Goal: Information Seeking & Learning: Check status

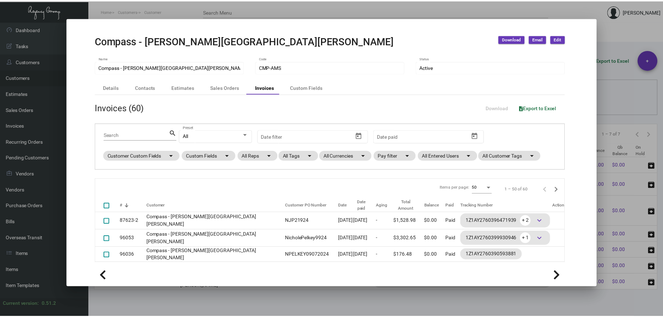
scroll to position [57, 0]
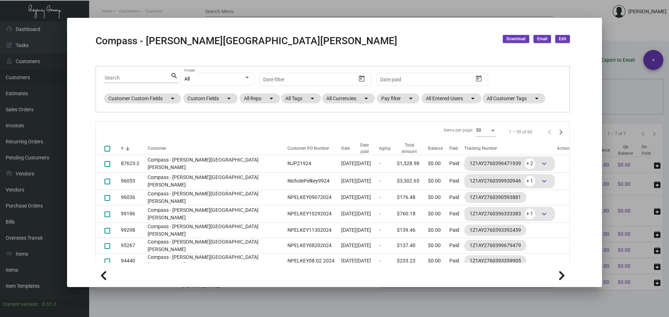
click at [114, 10] on div at bounding box center [334, 158] width 669 height 317
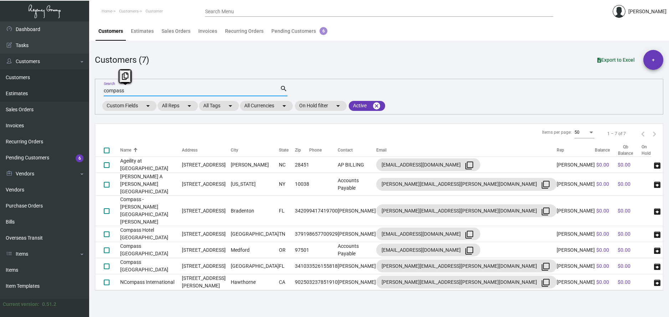
drag, startPoint x: 127, startPoint y: 91, endPoint x: 84, endPoint y: 87, distance: 42.9
click at [84, 87] on div "Dashboard Dashboard Tasks Customers Customers Estimates Sales Orders Invoices R…" at bounding box center [334, 168] width 669 height 295
type input "Ace"
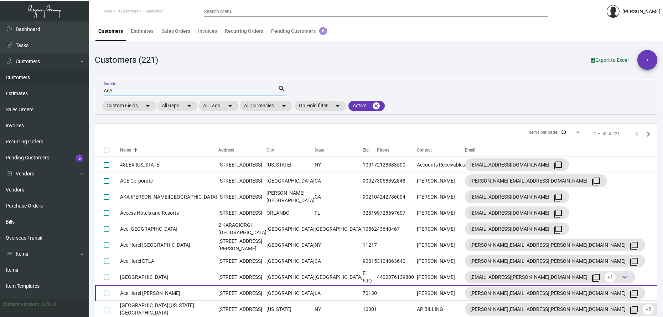
click at [218, 294] on td "[STREET_ADDRESS]" at bounding box center [242, 293] width 48 height 16
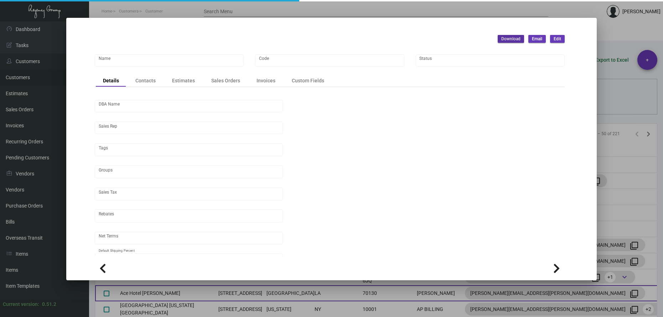
type input "Ace Hotel [PERSON_NAME]"
type input "490"
type input "[PERSON_NAME]"
type input "Out of State"
type input "Net 30"
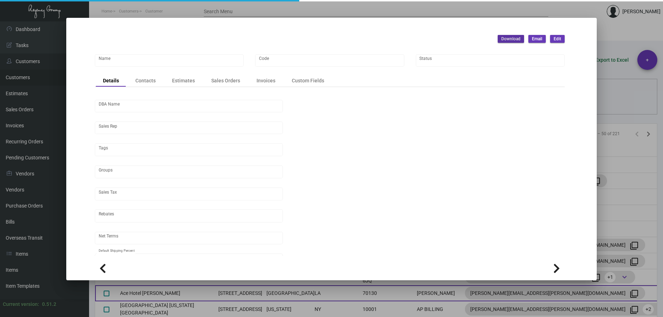
type input "United States Dollar $"
type input "$ 0.00"
checkbox input "true"
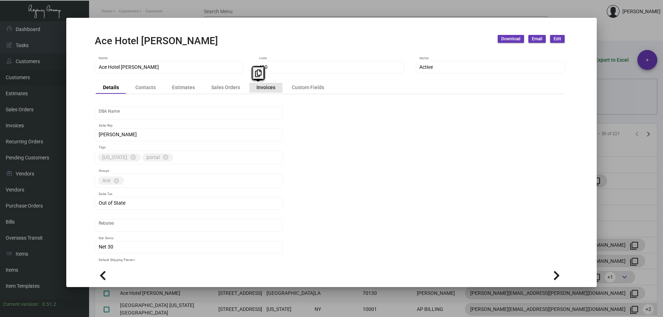
click at [258, 87] on div "Invoices" at bounding box center [266, 87] width 19 height 7
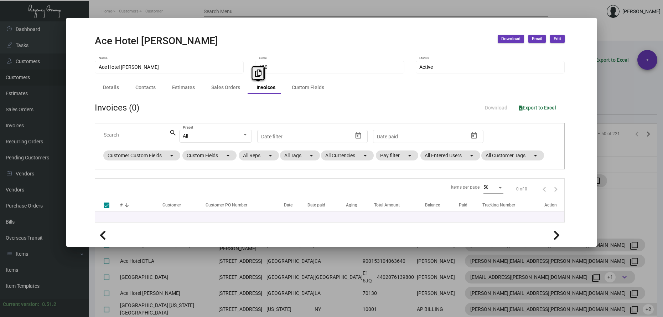
checkbox input "false"
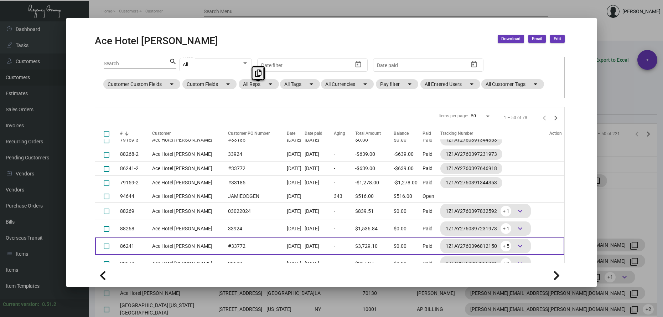
scroll to position [71, 0]
